Goal: Find specific page/section: Find specific page/section

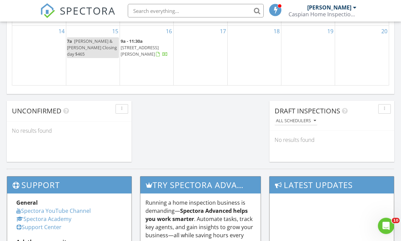
scroll to position [545, 0]
click at [384, 114] on button "button" at bounding box center [384, 109] width 13 height 10
click at [378, 128] on div "Refresh" at bounding box center [378, 125] width 24 height 8
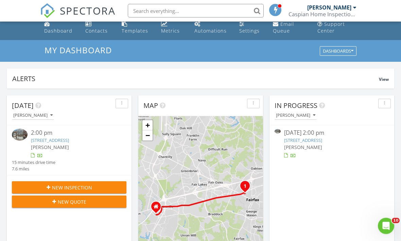
scroll to position [0, 0]
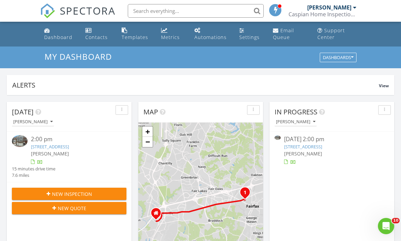
click at [168, 35] on div "Metrics" at bounding box center [170, 37] width 19 height 6
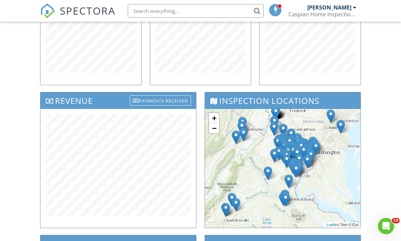
scroll to position [185, 0]
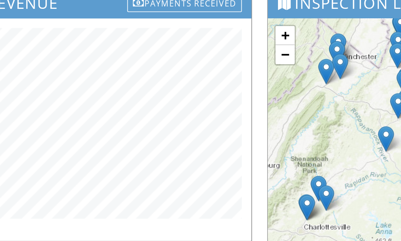
click at [205, 93] on div "+ − Leaflet | Tiles © [PERSON_NAME]" at bounding box center [283, 152] width 156 height 119
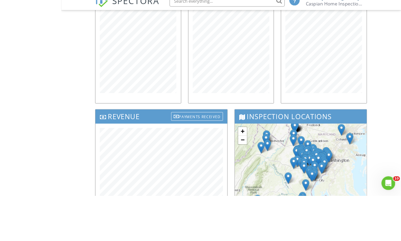
scroll to position [199, 0]
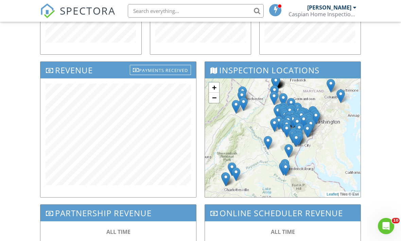
click at [383, 93] on div "Dashboard Contacts Templates Metrics Automations Settings Email Queue Support C…" at bounding box center [200, 64] width 401 height 482
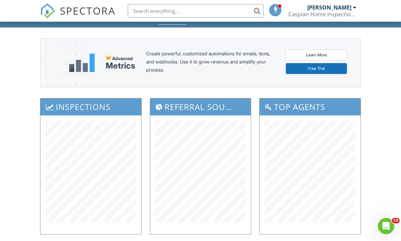
scroll to position [0, 0]
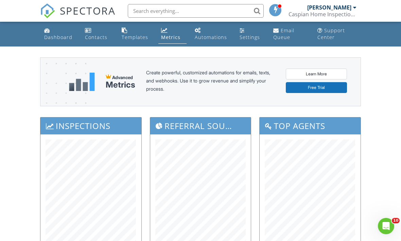
click at [51, 39] on div "Dashboard" at bounding box center [58, 37] width 28 height 6
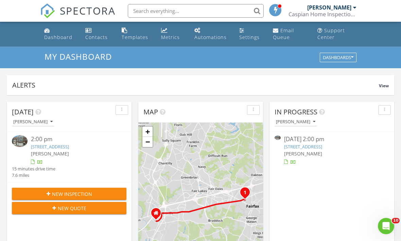
scroll to position [58, 0]
